Goal: Task Accomplishment & Management: Use online tool/utility

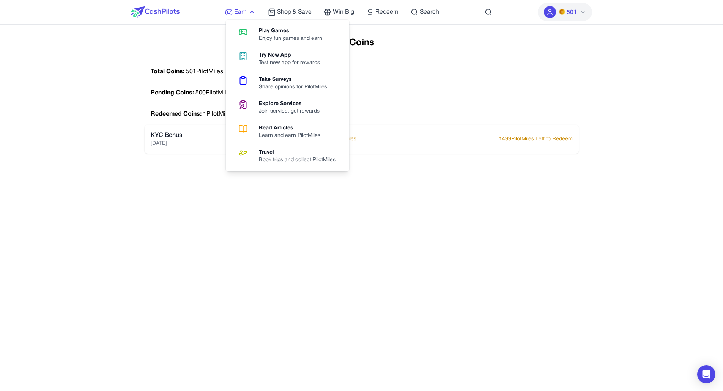
click at [238, 12] on span "Earn" at bounding box center [240, 12] width 13 height 9
